Goal: Find specific page/section: Find specific page/section

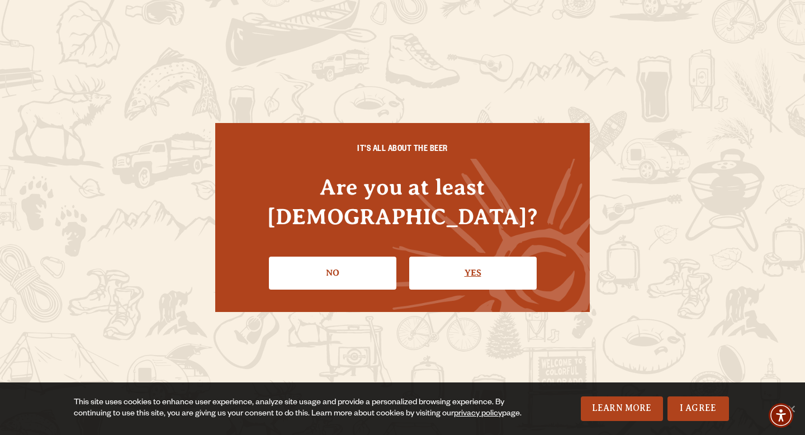
click at [436, 256] on link "Yes" at bounding box center [472, 272] width 127 height 32
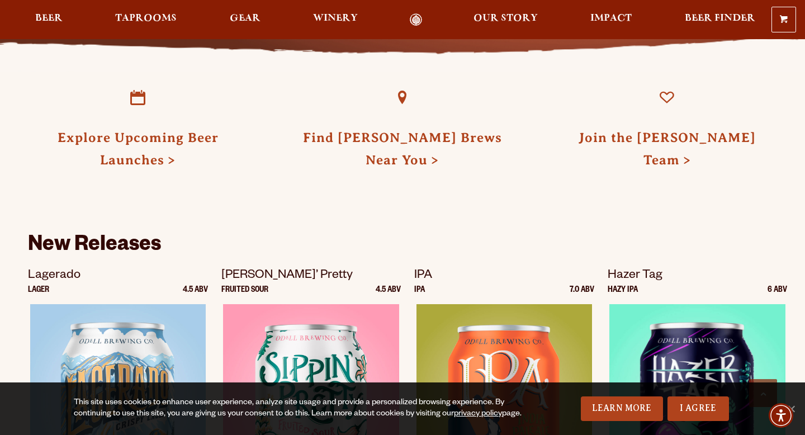
scroll to position [501, 0]
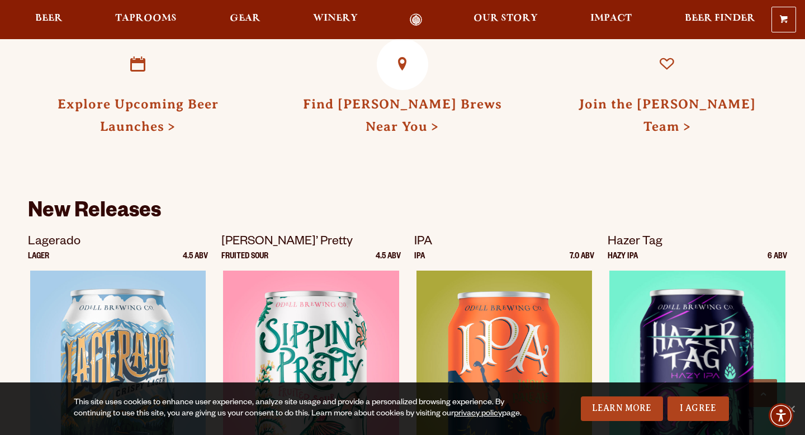
click at [398, 103] on link "Find Odell Brews Near You" at bounding box center [402, 115] width 199 height 37
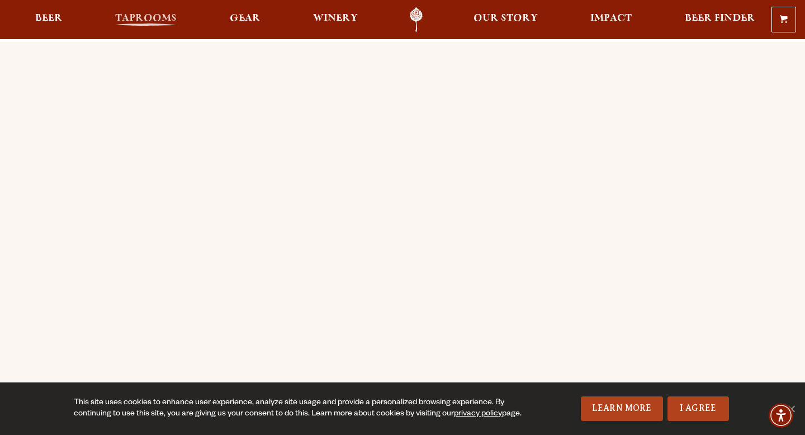
click at [172, 18] on span "Taprooms" at bounding box center [145, 18] width 61 height 9
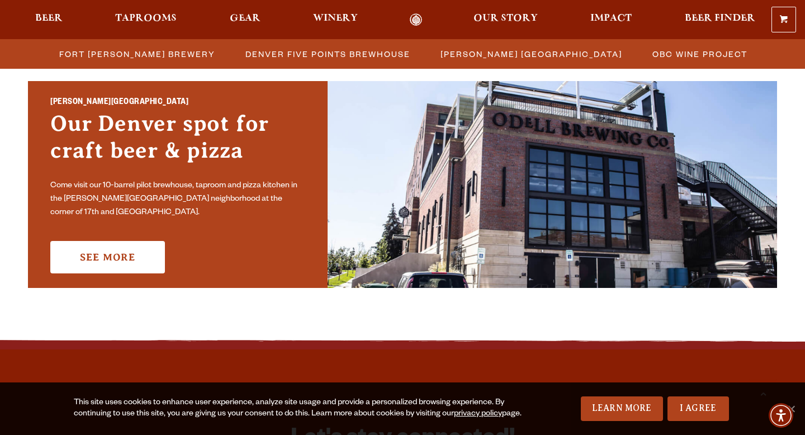
scroll to position [797, 0]
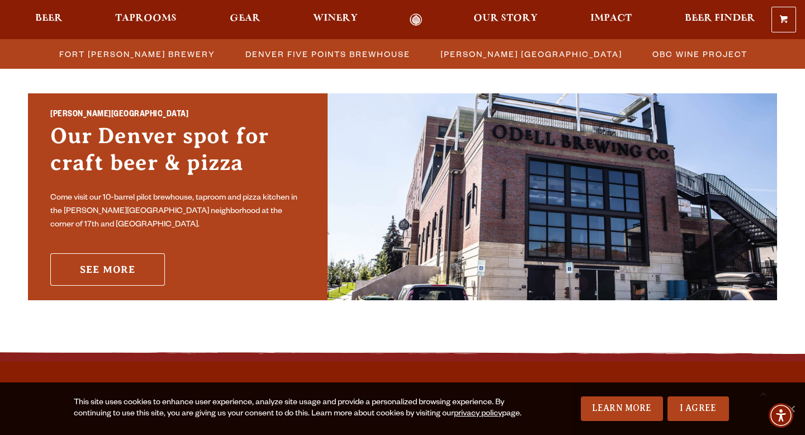
click at [127, 256] on link "See More" at bounding box center [107, 269] width 115 height 32
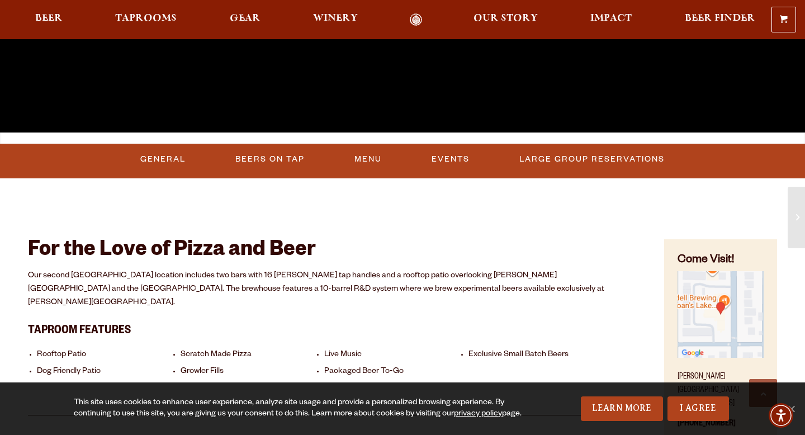
scroll to position [326, 0]
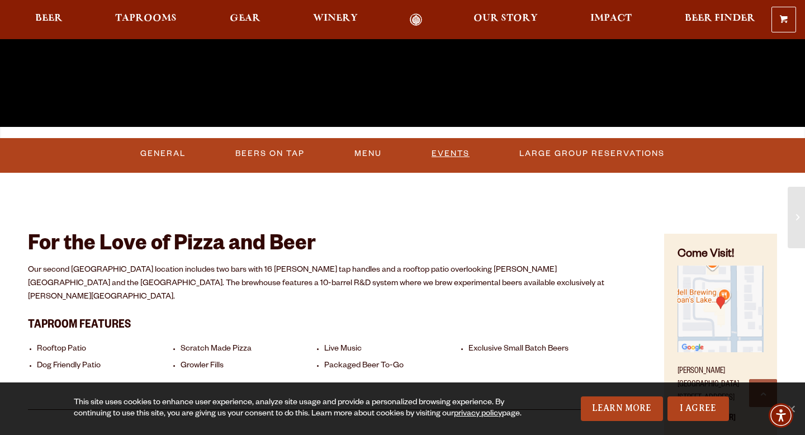
click at [438, 161] on link "Events" at bounding box center [450, 154] width 47 height 26
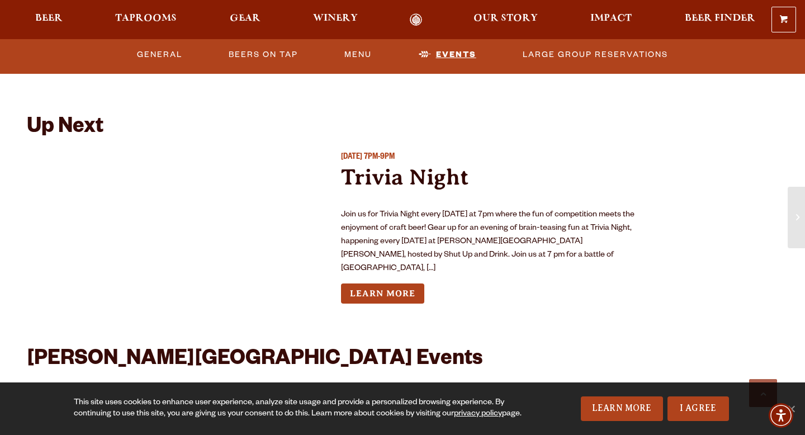
scroll to position [968, 0]
